Goal: Information Seeking & Learning: Learn about a topic

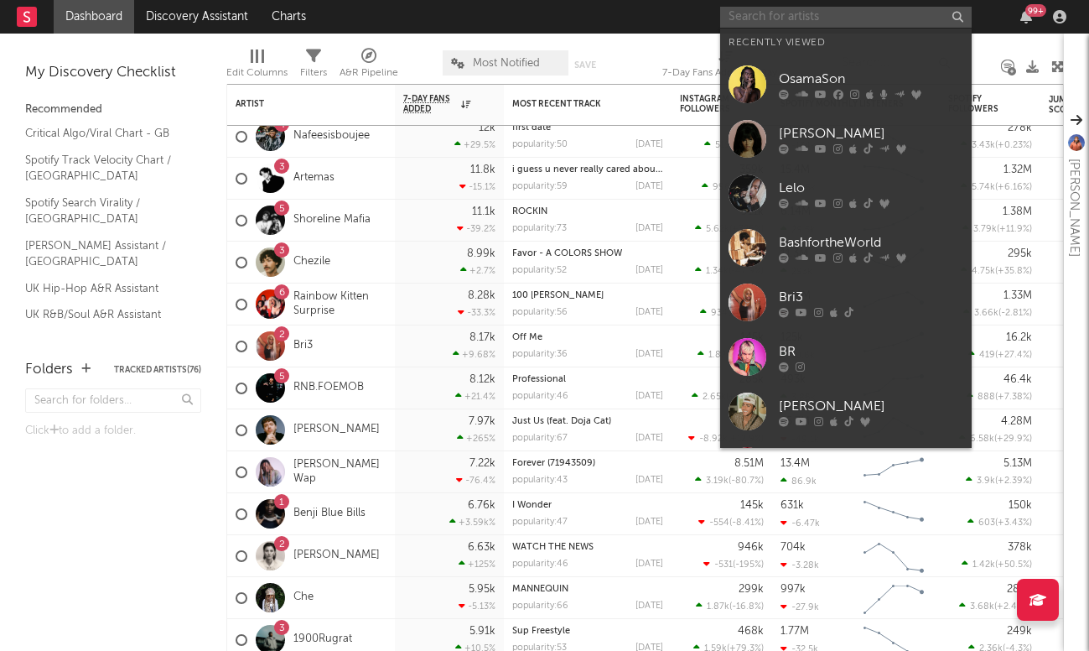
click at [816, 18] on input "text" at bounding box center [846, 17] width 252 height 21
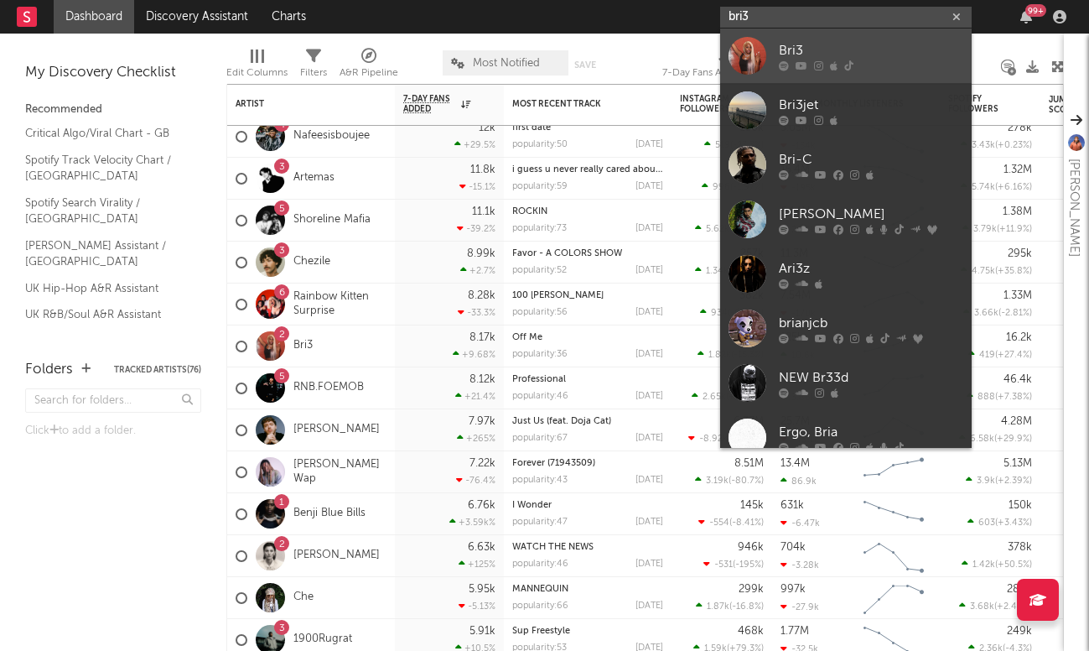
type input "bri3"
click at [789, 39] on link "Bri3" at bounding box center [846, 56] width 252 height 55
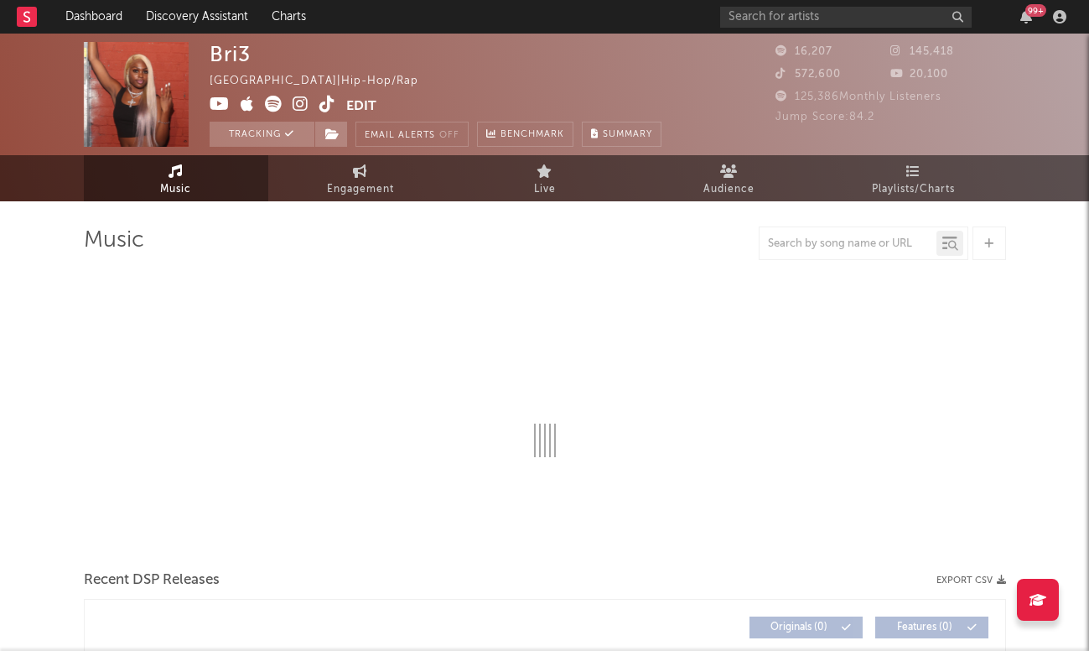
select select "6m"
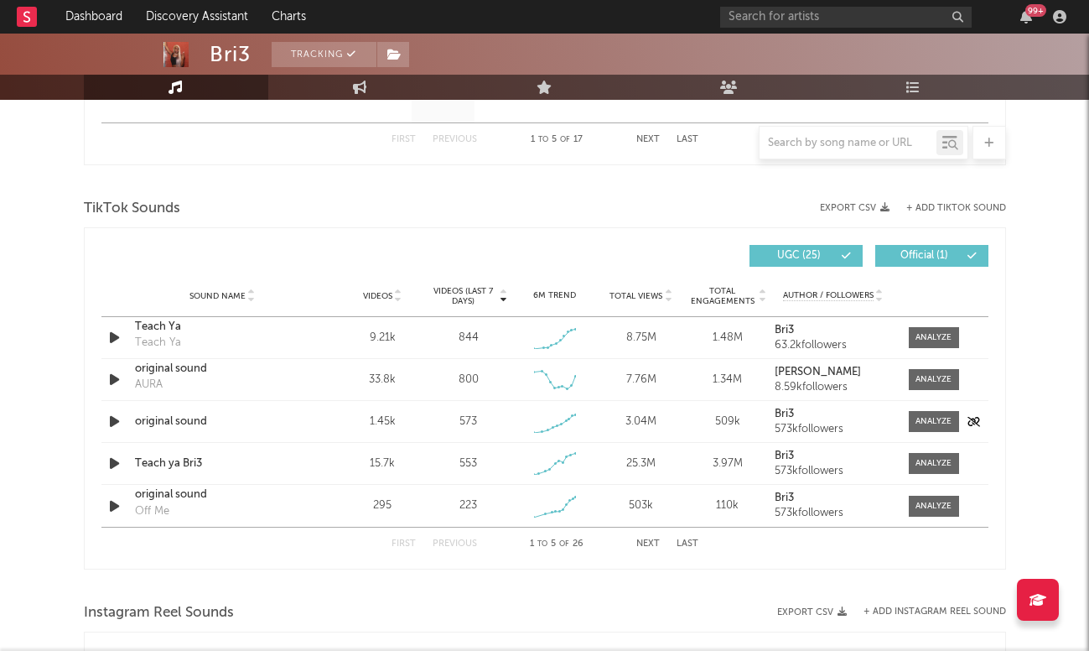
scroll to position [1052, 0]
click at [943, 412] on span at bounding box center [934, 420] width 50 height 21
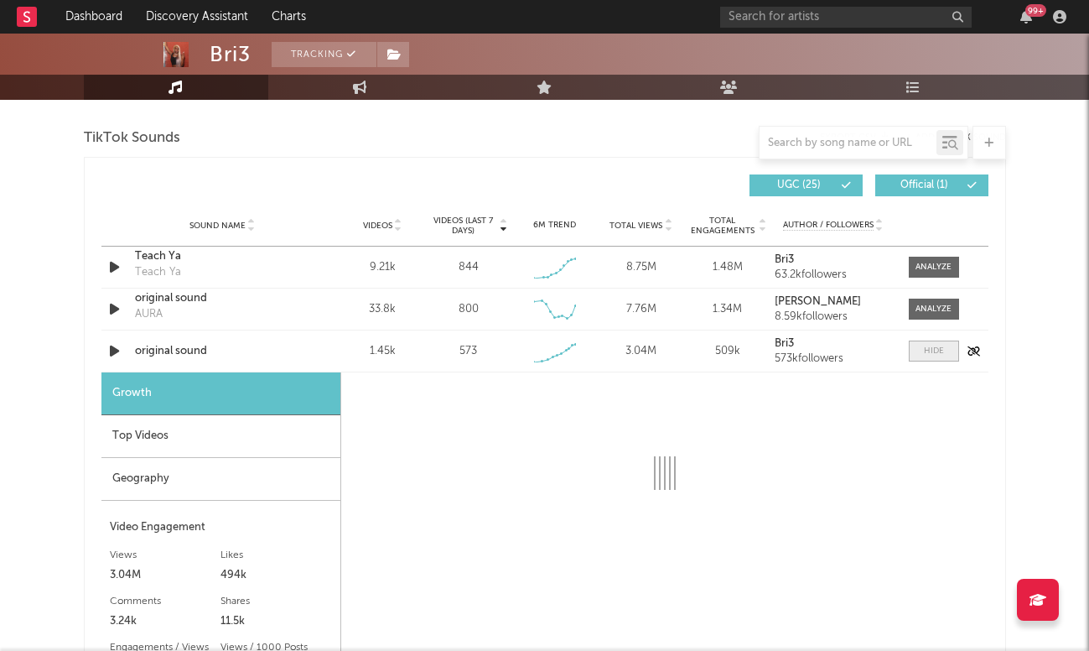
scroll to position [1193, 0]
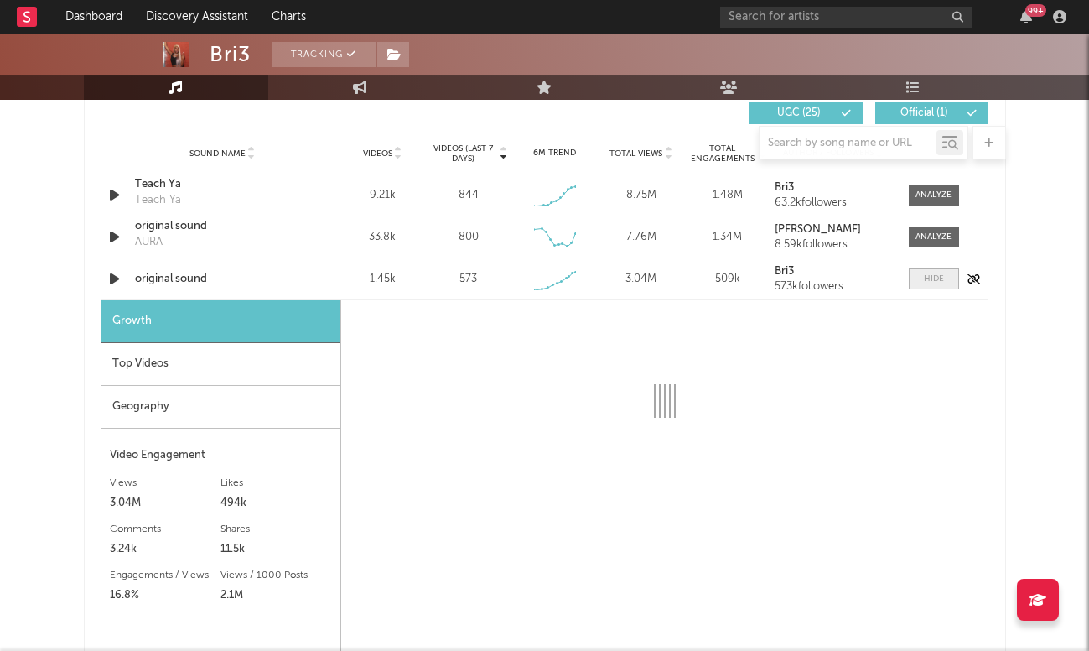
select select "1w"
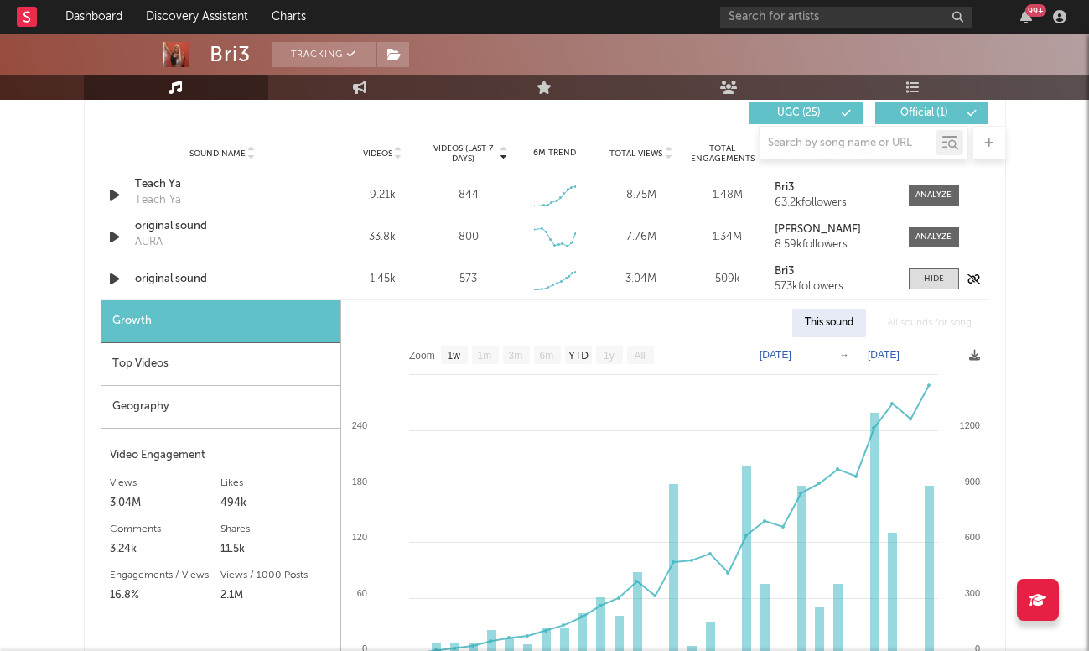
click at [161, 273] on div "original sound" at bounding box center [222, 279] width 175 height 17
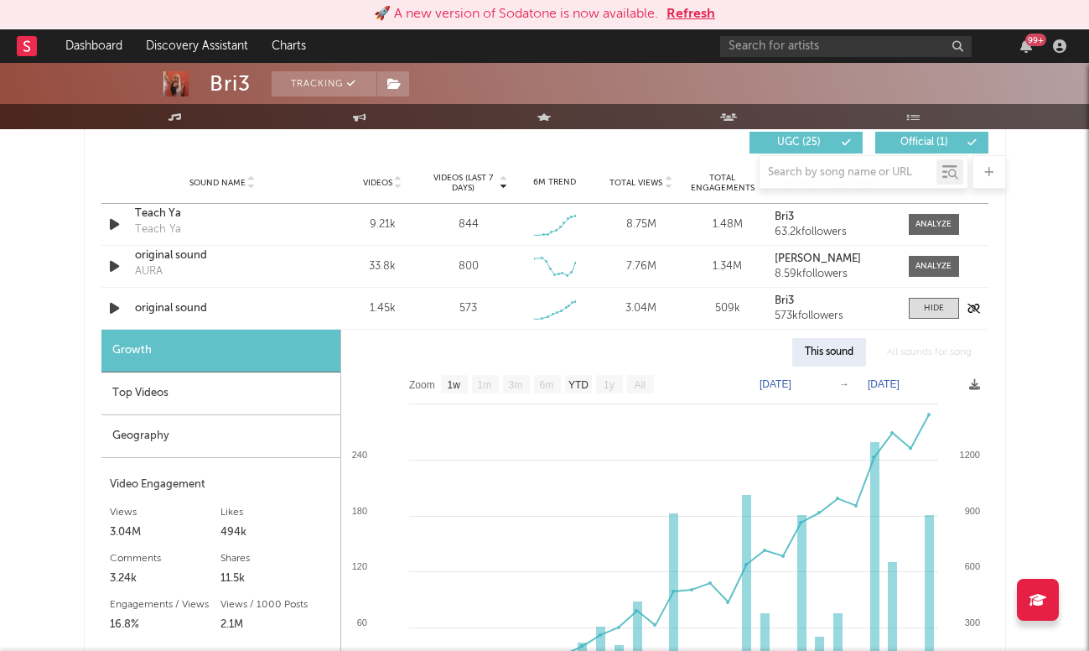
click at [927, 297] on div "Sound Name original sound Videos 1.45k Videos (last 7 days) 573 Weekly Growth %…" at bounding box center [544, 308] width 887 height 41
click at [933, 261] on div at bounding box center [934, 266] width 36 height 13
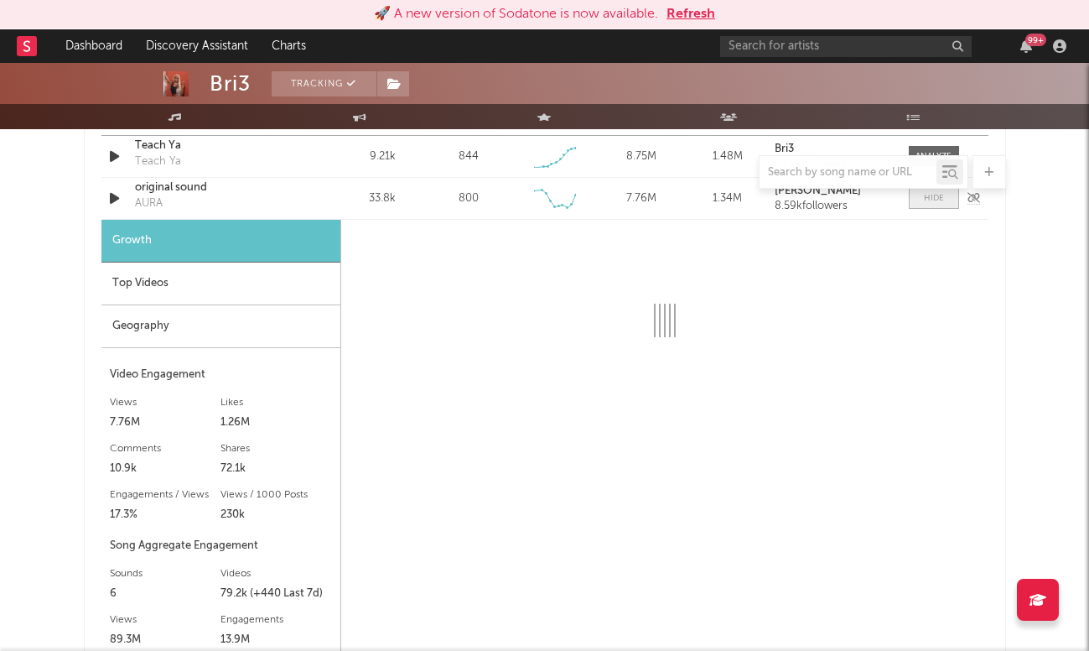
scroll to position [1282, 0]
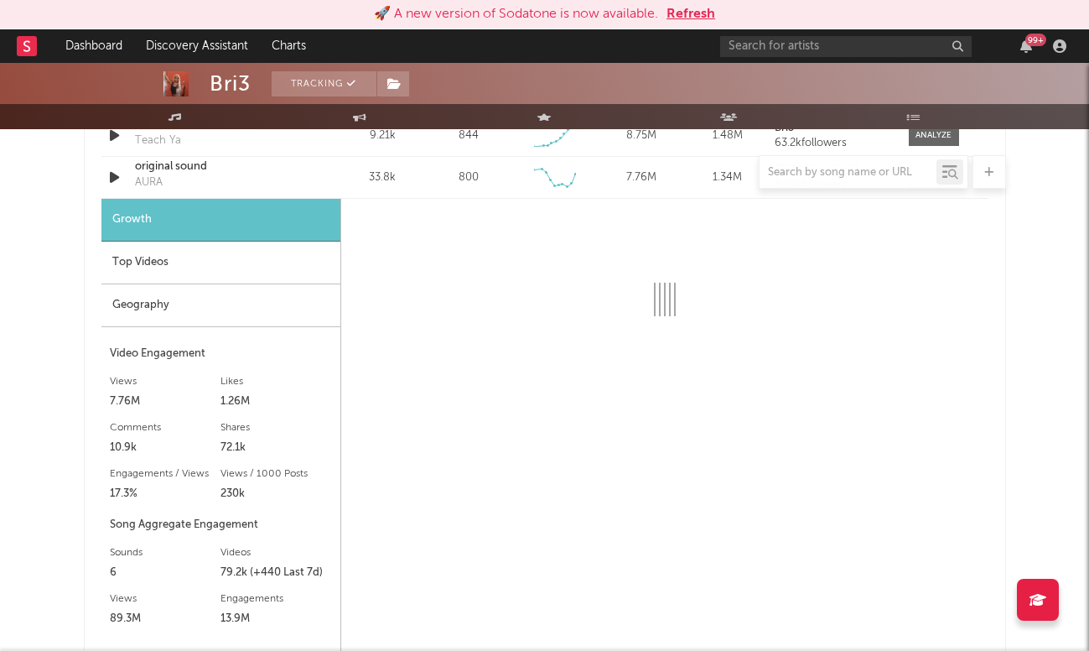
select select "6m"
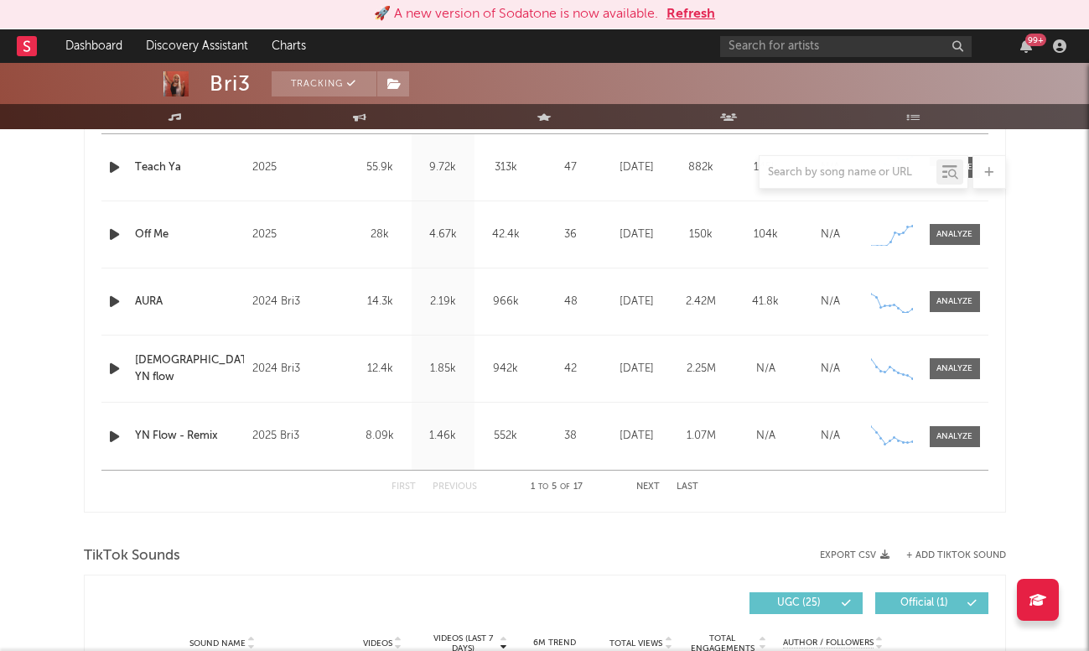
scroll to position [735, 0]
click at [941, 278] on div "Name AURA Copyright 2024 Bri3 Label 8146795 Records DK2 Album Names AURA Compos…" at bounding box center [544, 300] width 887 height 66
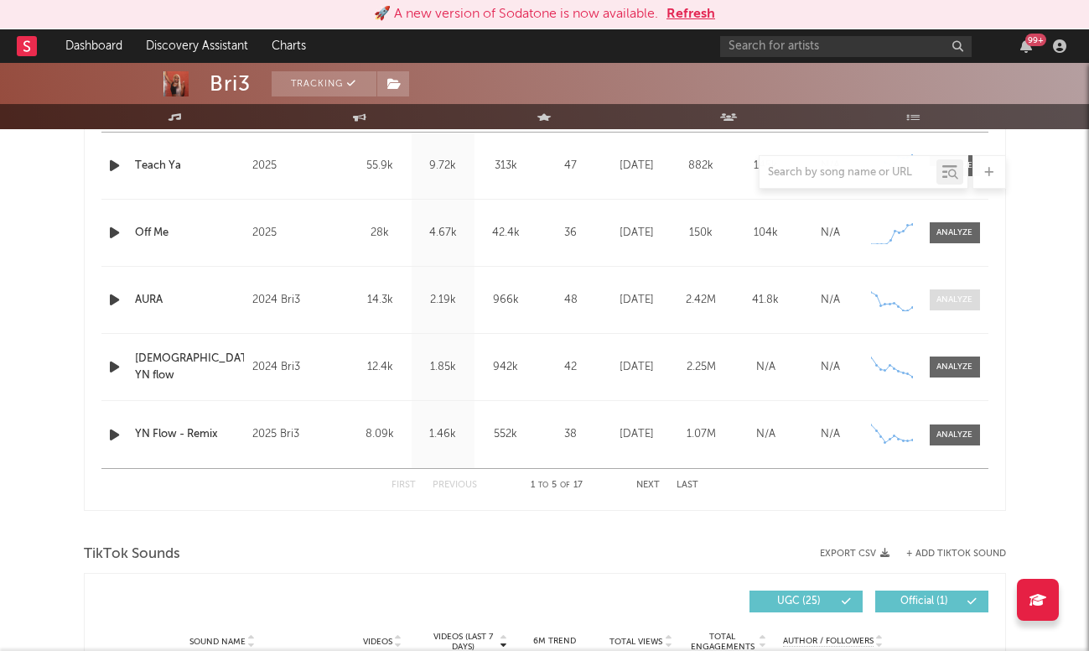
click at [942, 297] on div at bounding box center [955, 299] width 36 height 13
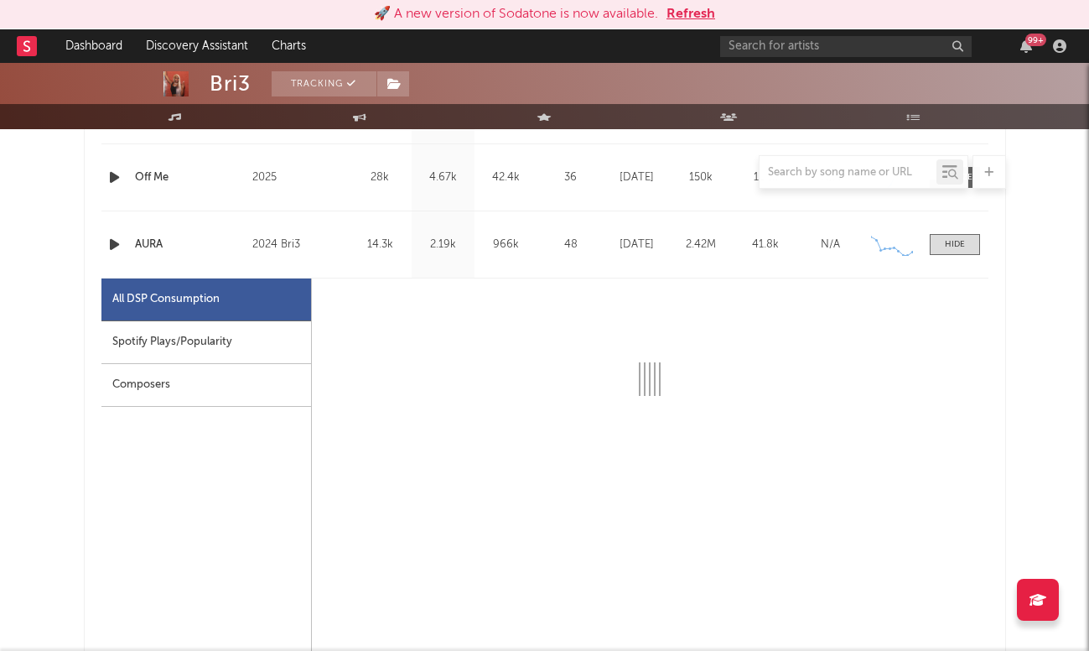
select select "6m"
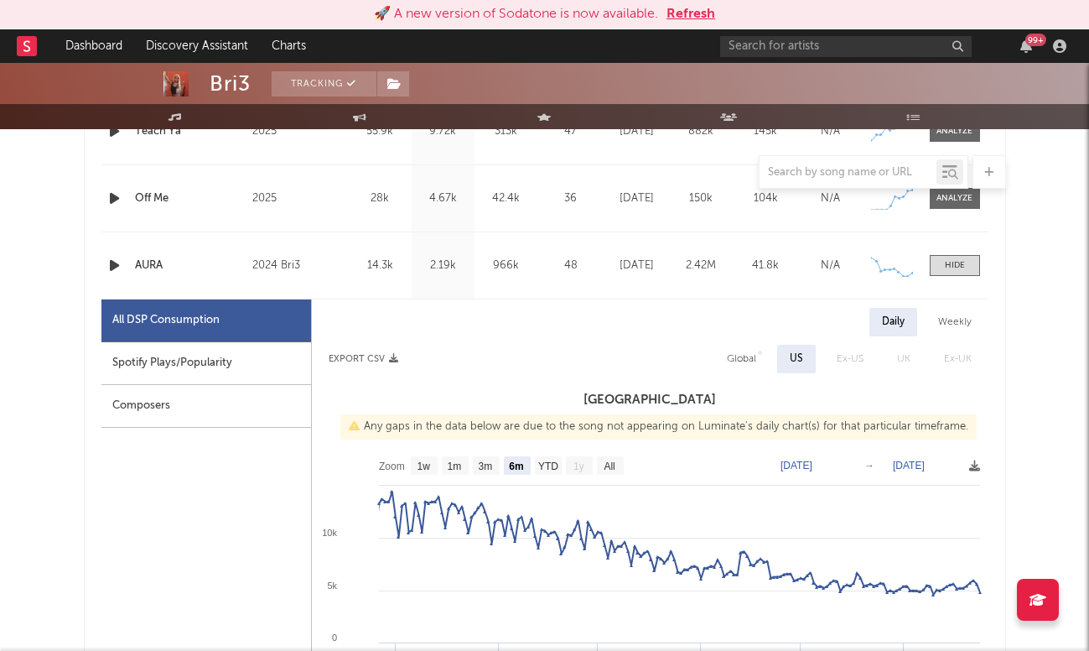
scroll to position [724, 0]
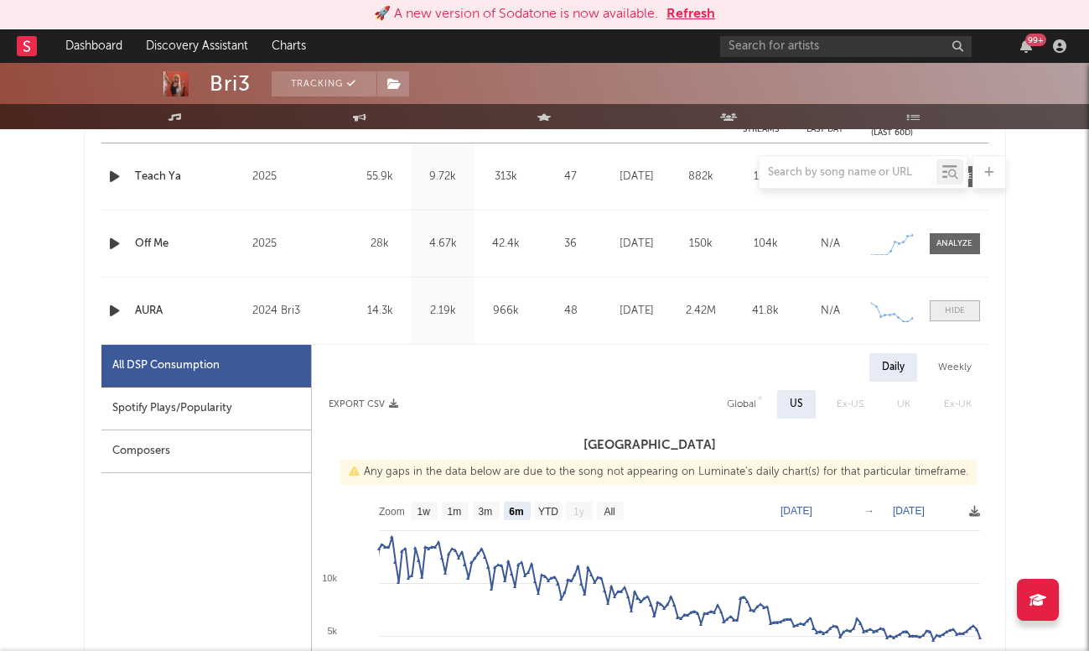
click at [946, 309] on div at bounding box center [955, 310] width 20 height 13
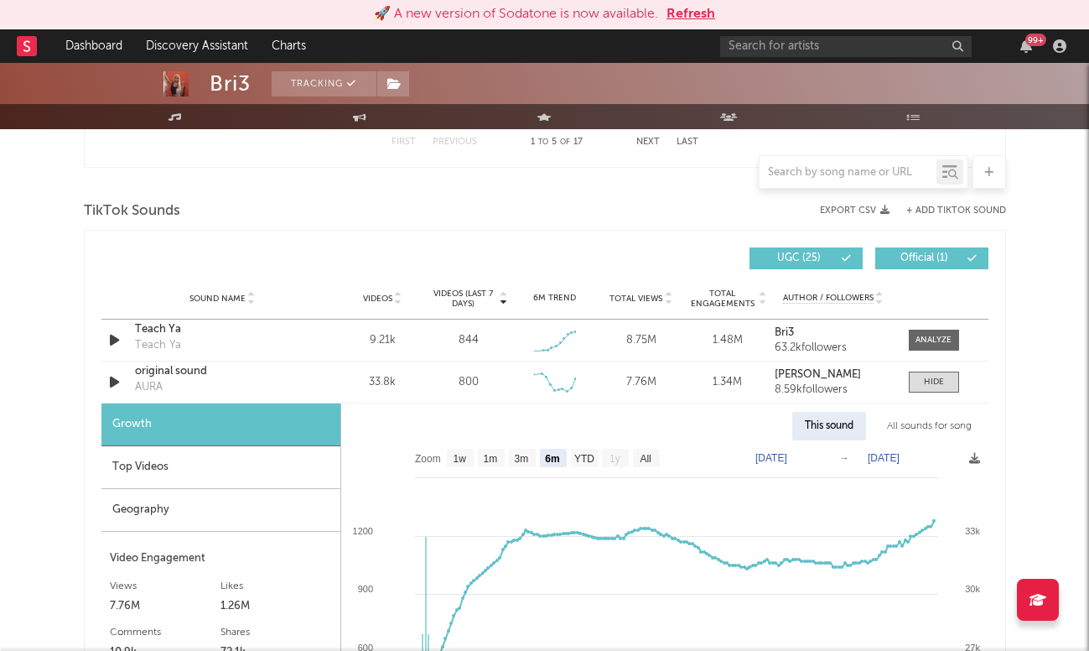
scroll to position [1132, 0]
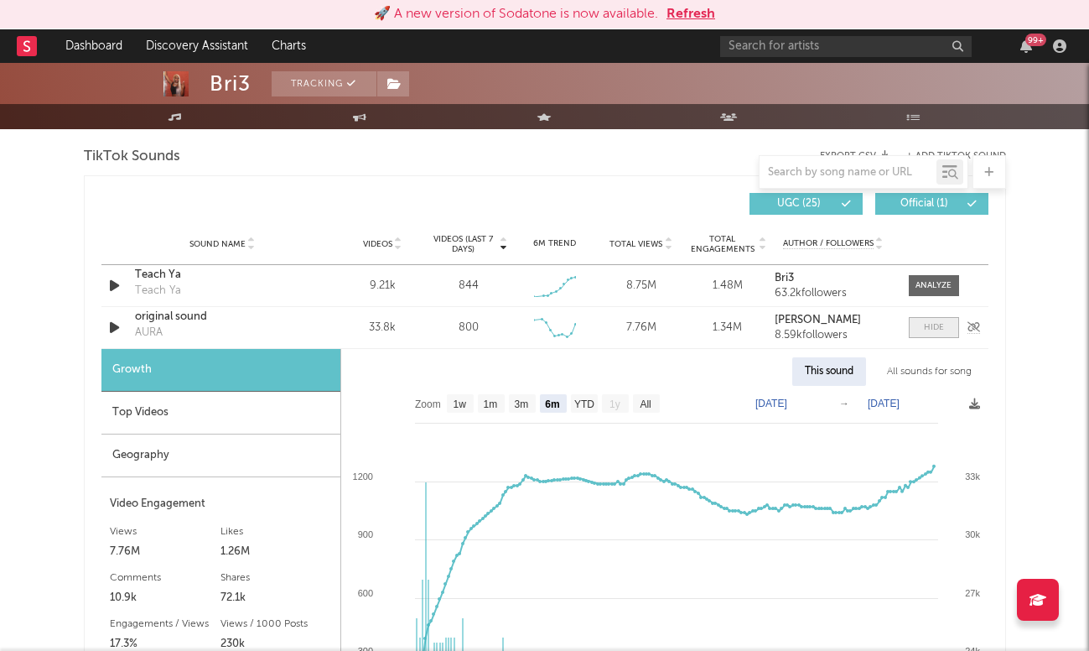
click at [927, 333] on div at bounding box center [934, 327] width 20 height 13
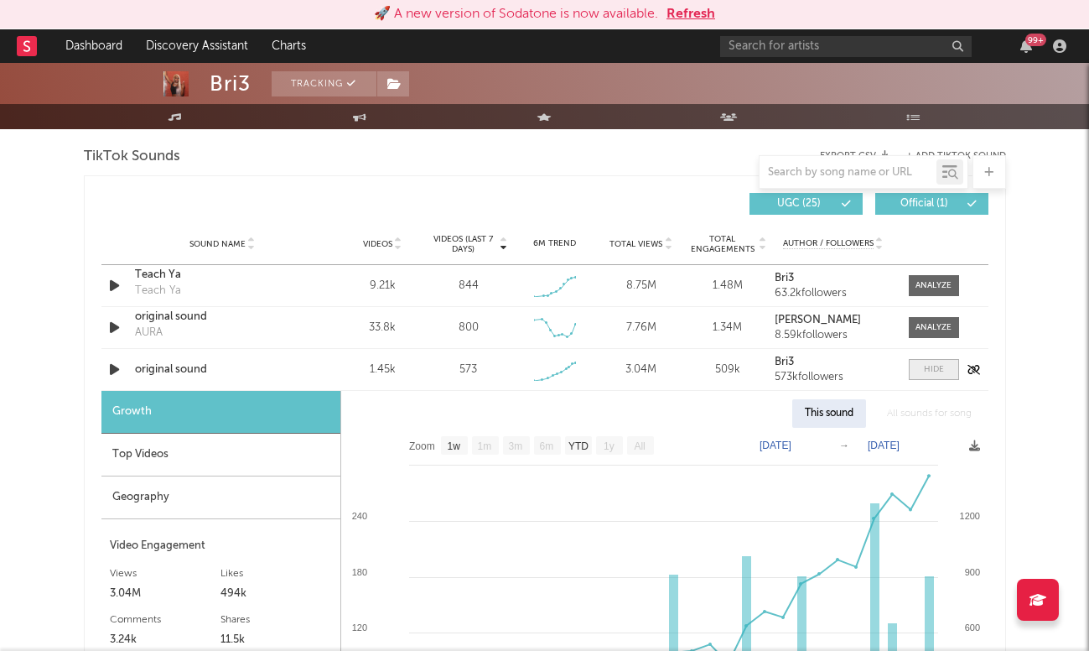
click at [938, 370] on div at bounding box center [934, 369] width 20 height 13
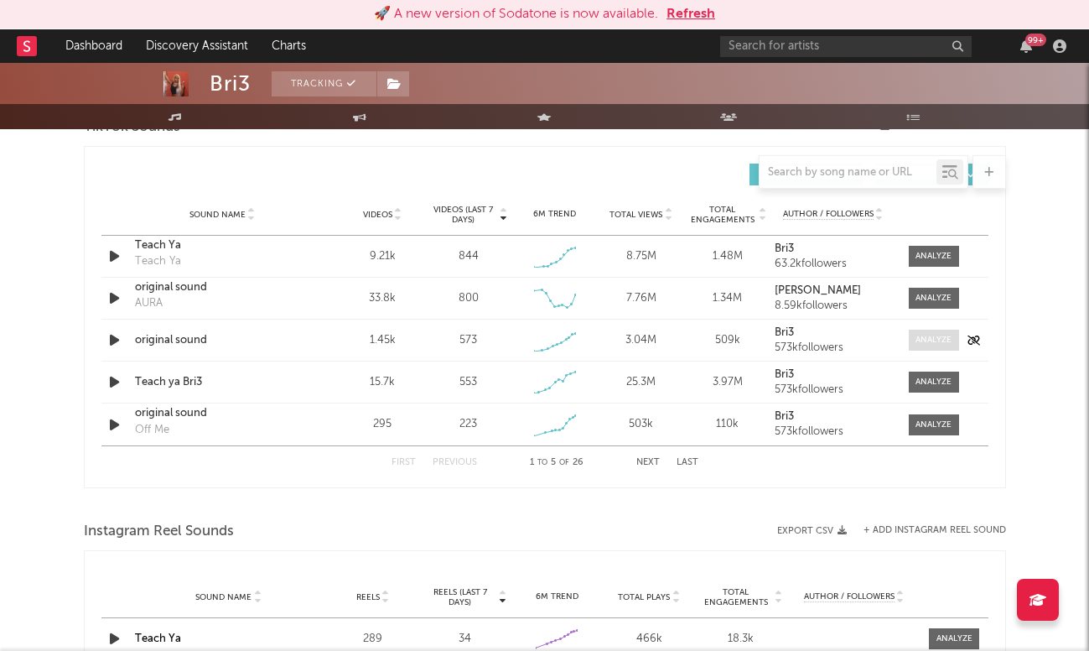
scroll to position [1165, 0]
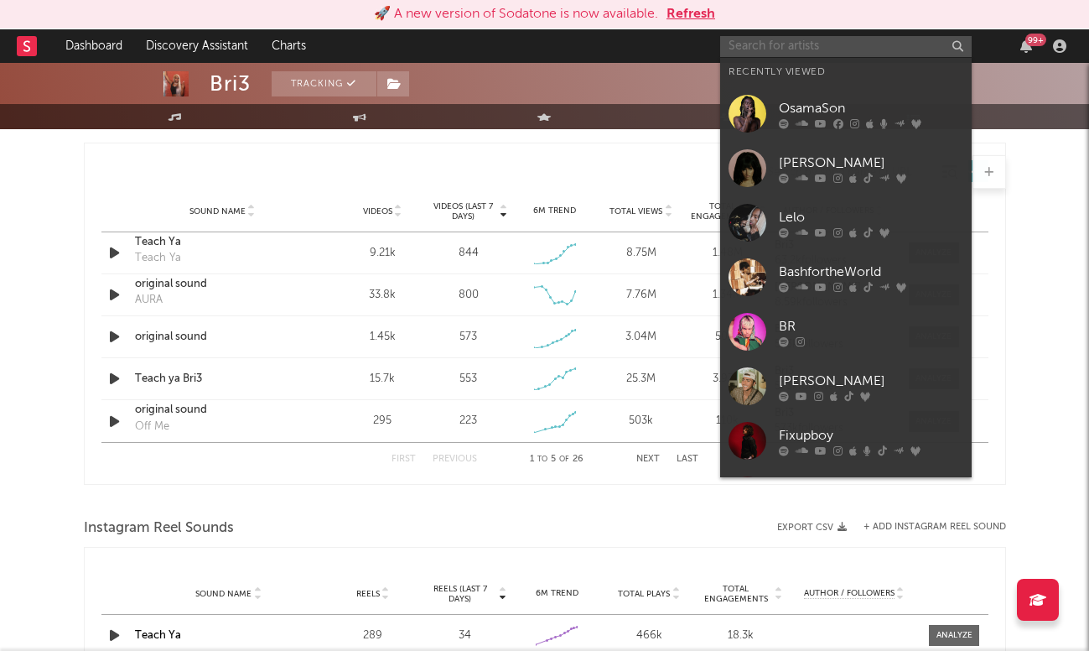
click at [831, 39] on input "text" at bounding box center [846, 46] width 252 height 21
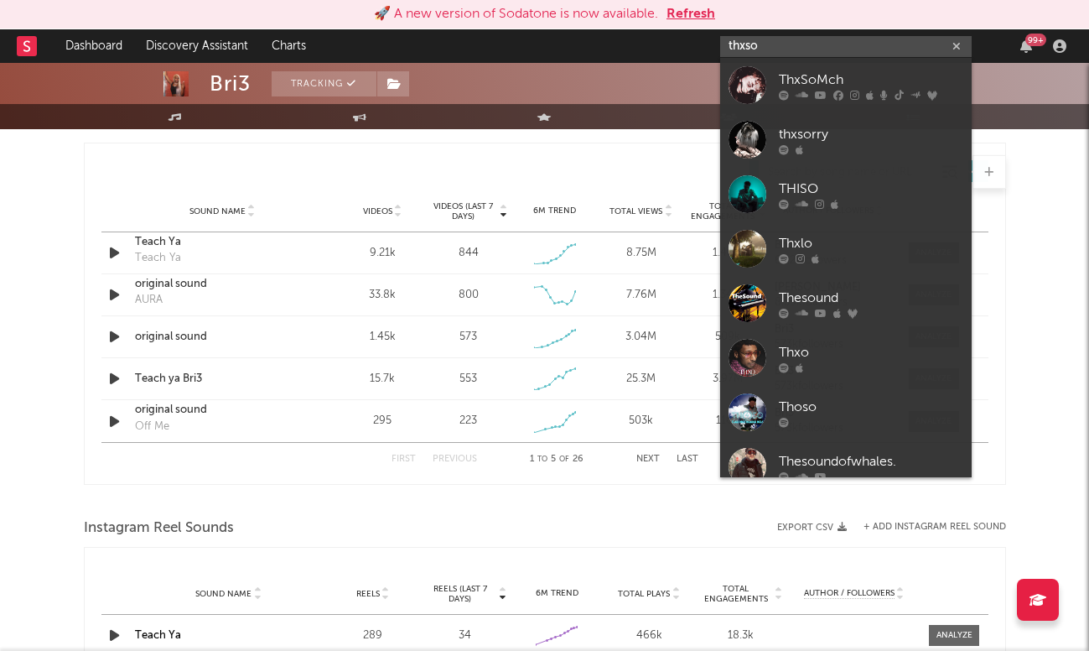
type input "thxso"
click at [855, 66] on link "ThxSoMch" at bounding box center [846, 85] width 252 height 55
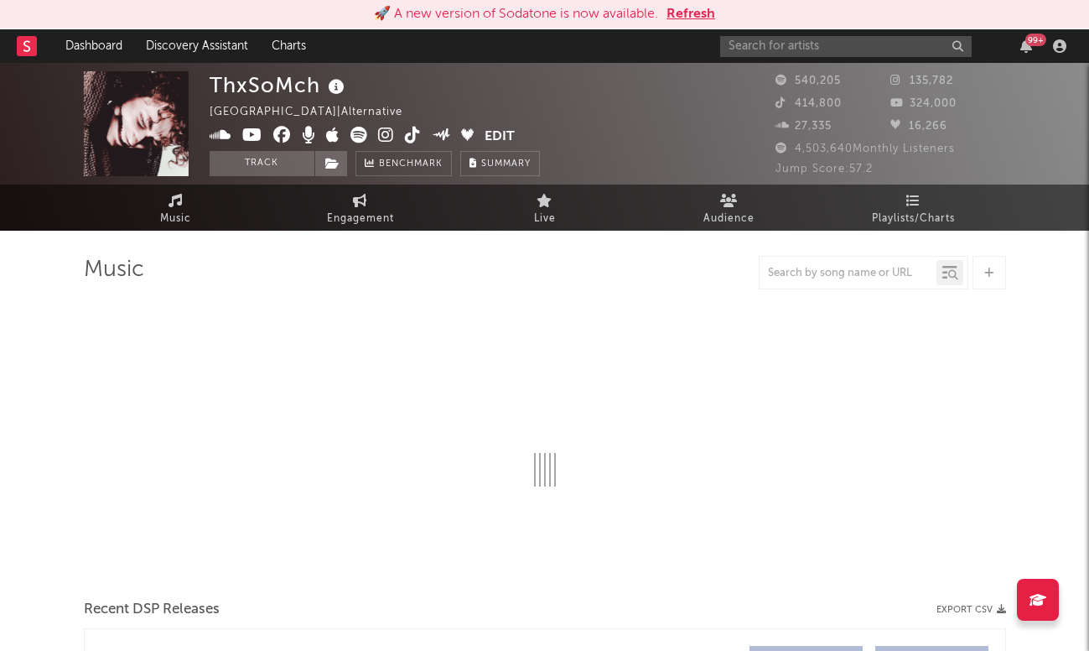
select select "6m"
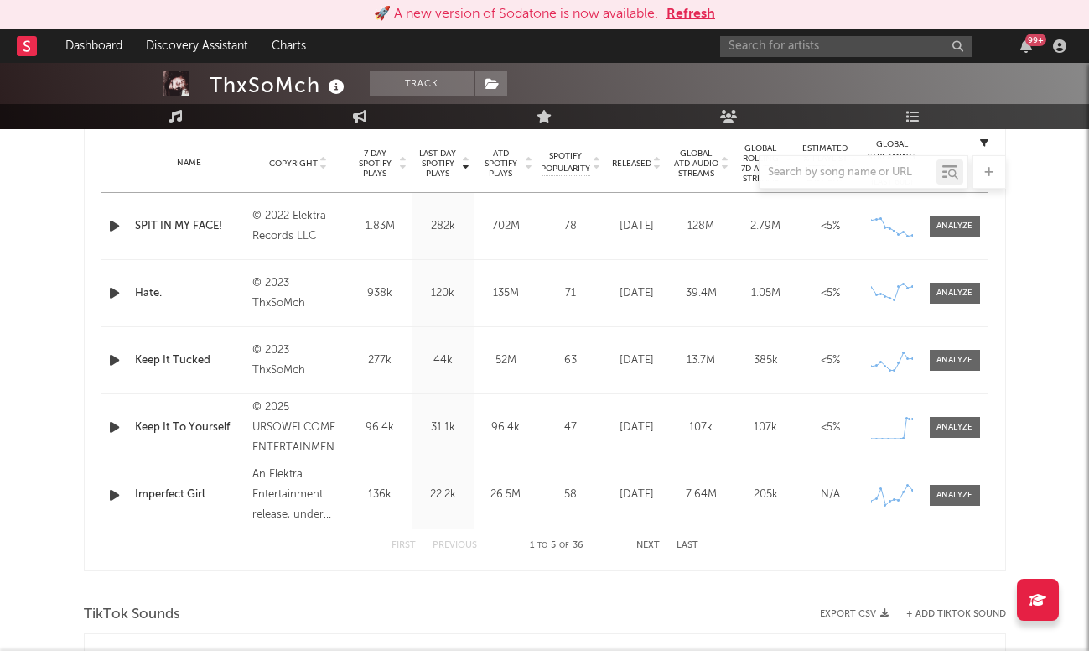
scroll to position [672, 0]
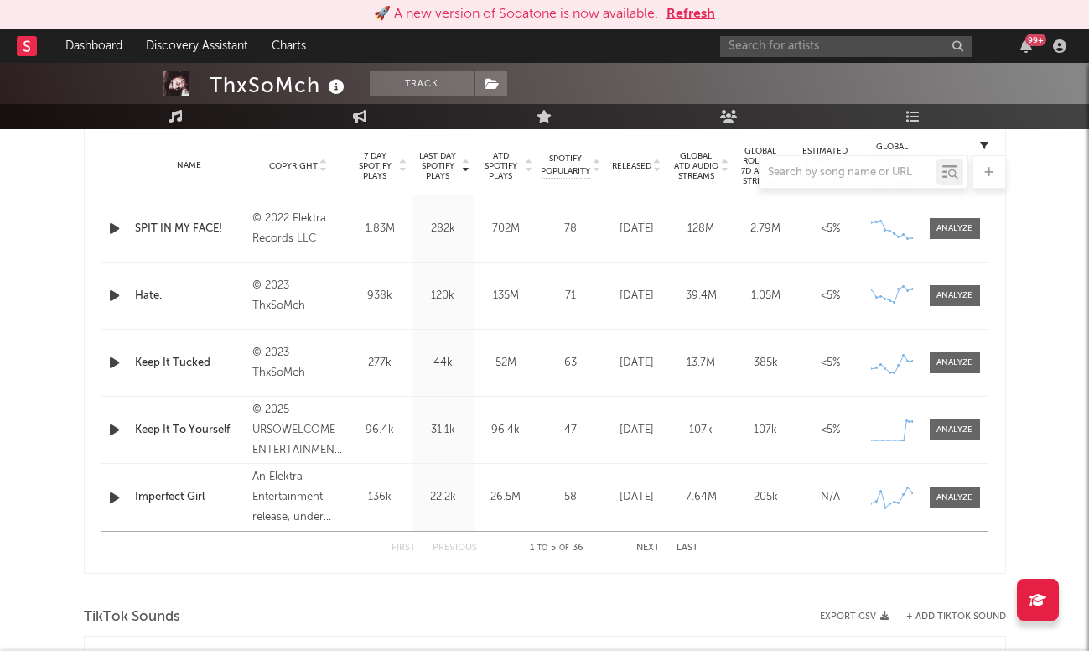
click at [649, 549] on button "Next" at bounding box center [647, 547] width 23 height 9
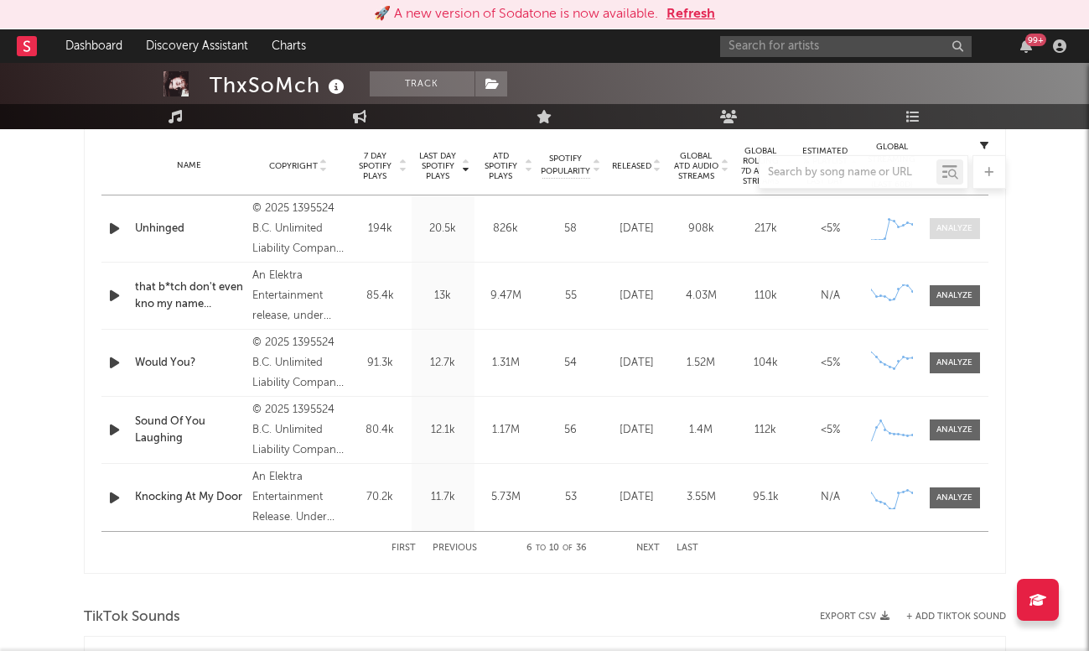
click at [938, 222] on div at bounding box center [955, 228] width 36 height 13
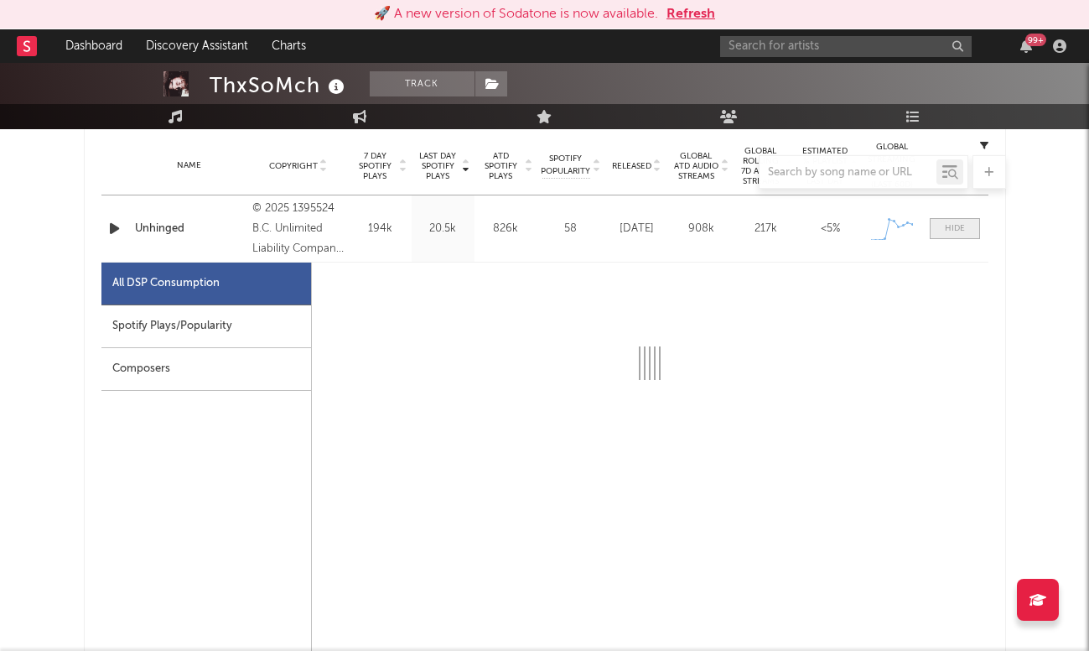
select select "1w"
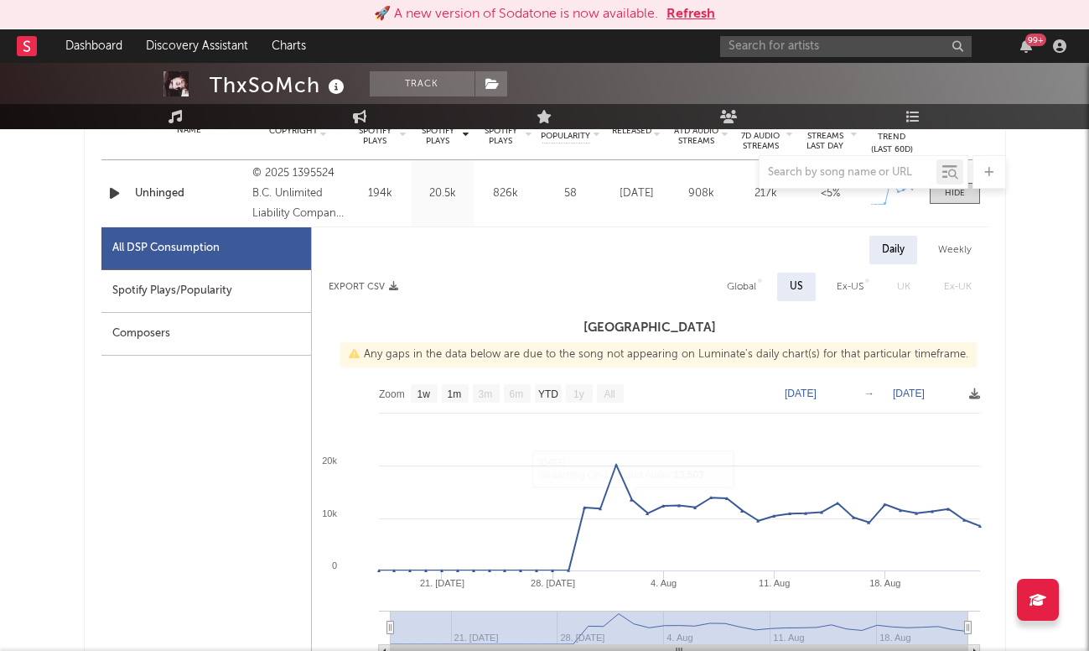
scroll to position [678, 0]
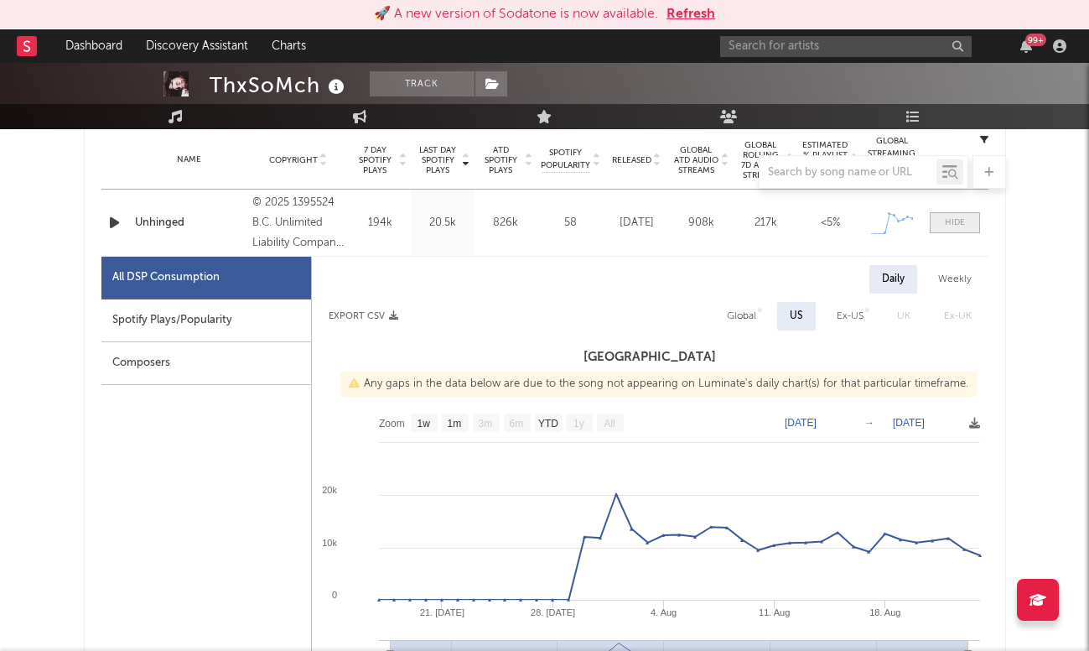
click at [962, 222] on div at bounding box center [955, 222] width 20 height 13
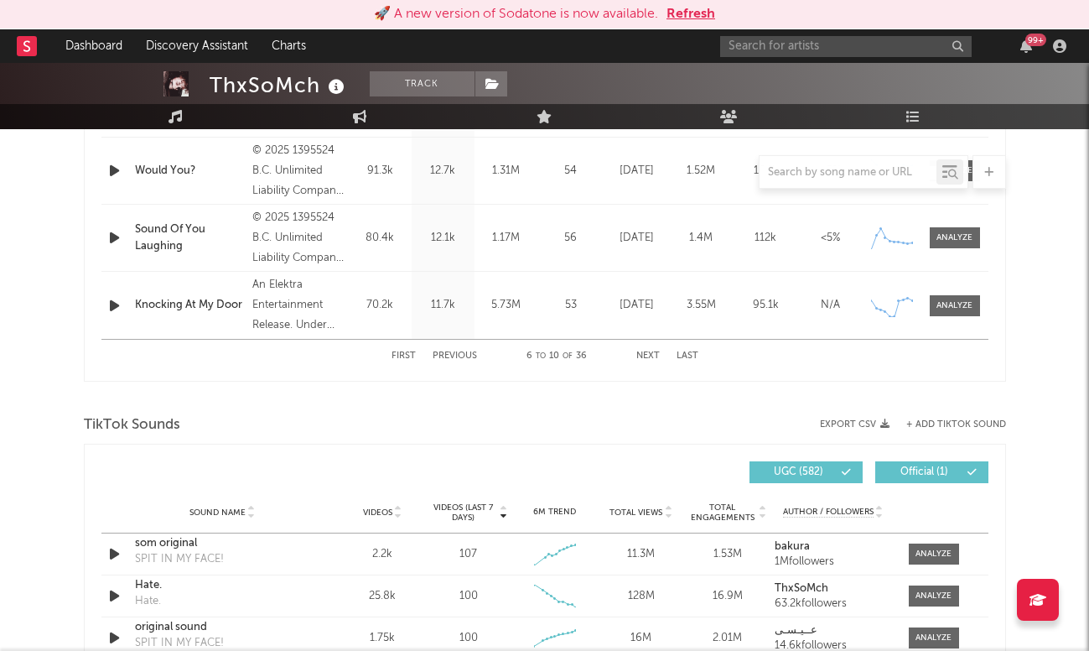
scroll to position [996, 0]
